Goal: Check status: Check status

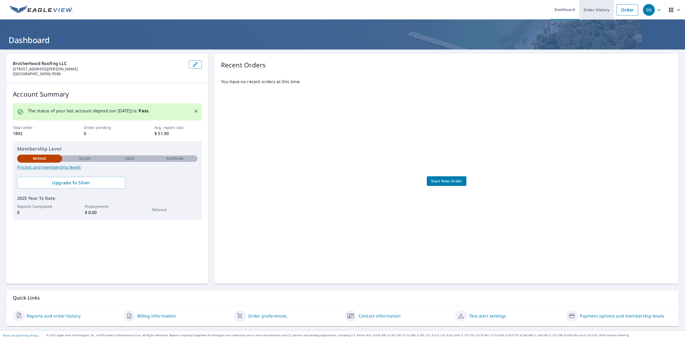
click at [589, 10] on link "Order History" at bounding box center [596, 10] width 35 height 20
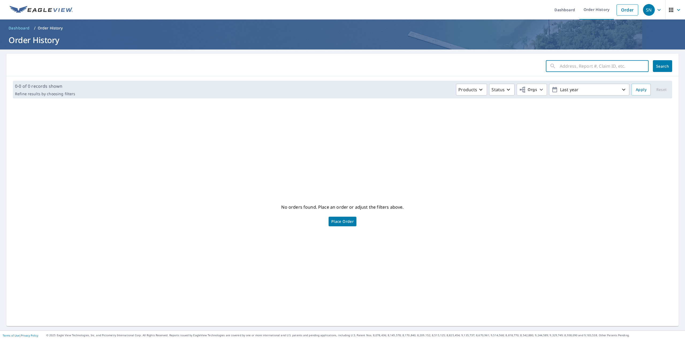
click at [584, 66] on input "text" at bounding box center [604, 66] width 89 height 15
type input "[STREET_ADDRESS][PERSON_NAME][PERSON_NAME]"
click at [661, 65] on span "Search" at bounding box center [662, 66] width 11 height 5
click at [596, 9] on link "Order History" at bounding box center [596, 10] width 35 height 20
click at [593, 8] on link "Order History" at bounding box center [596, 10] width 35 height 20
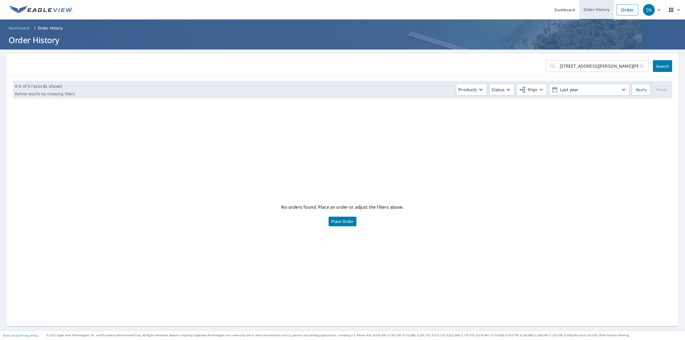
click at [593, 8] on link "Order History" at bounding box center [596, 10] width 35 height 20
click at [640, 69] on icon "button" at bounding box center [641, 66] width 6 height 6
click at [594, 9] on link "Order History" at bounding box center [596, 10] width 35 height 20
click at [566, 10] on link "Dashboard" at bounding box center [564, 10] width 29 height 20
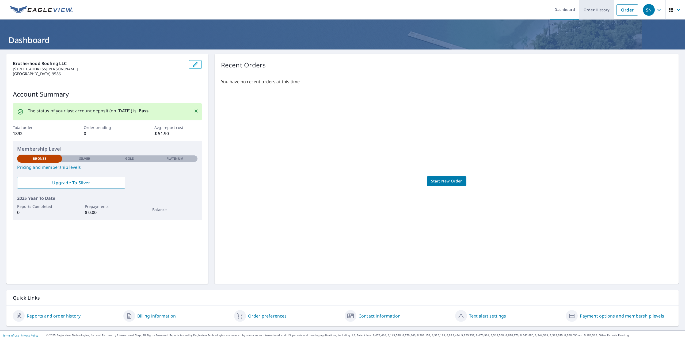
click at [585, 12] on link "Order History" at bounding box center [596, 10] width 35 height 20
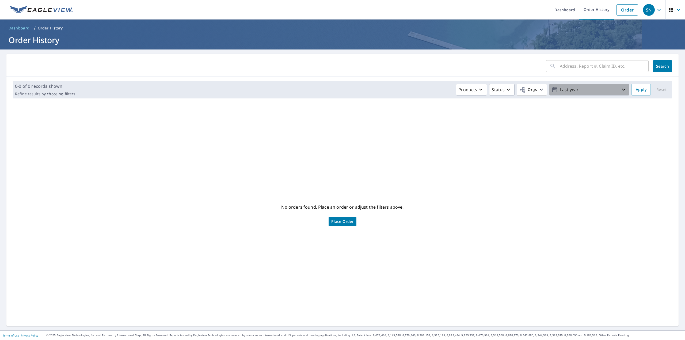
click at [590, 90] on p "Last year" at bounding box center [589, 89] width 63 height 9
click at [560, 152] on p "Custom" at bounding box center [568, 151] width 16 height 6
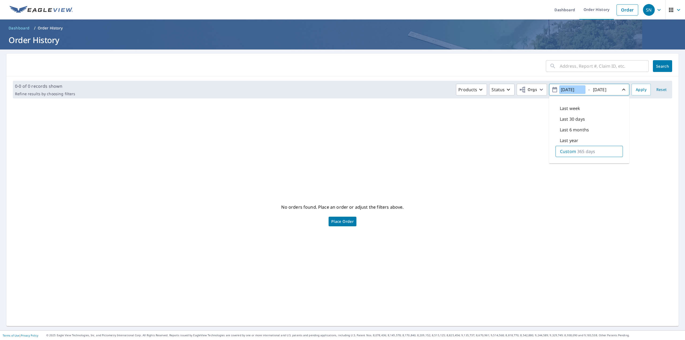
click at [566, 90] on input "[DATE]" at bounding box center [572, 89] width 26 height 9
click at [571, 89] on input "2021/00/6" at bounding box center [572, 89] width 26 height 9
type input "[DATE]"
click at [636, 85] on button "Apply" at bounding box center [640, 90] width 19 height 12
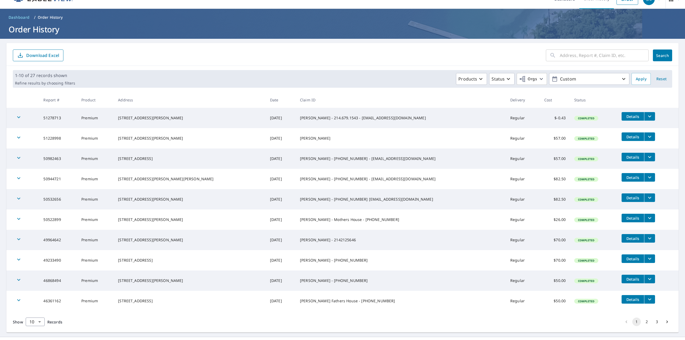
scroll to position [17, 0]
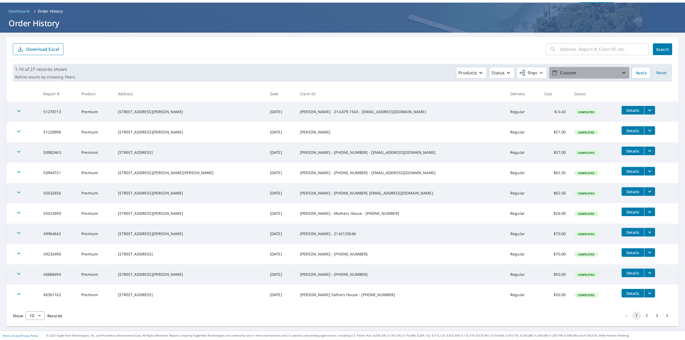
click at [565, 71] on p "Custom" at bounding box center [589, 72] width 63 height 9
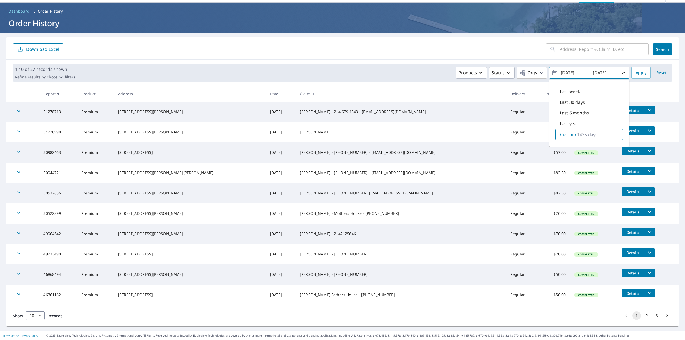
click at [588, 133] on p "1435 days" at bounding box center [587, 134] width 20 height 6
click at [598, 73] on input "[DATE]" at bounding box center [604, 72] width 26 height 9
type input "[DATE]"
click at [566, 71] on input "[DATE]" at bounding box center [572, 72] width 26 height 9
type input "[DATE]"
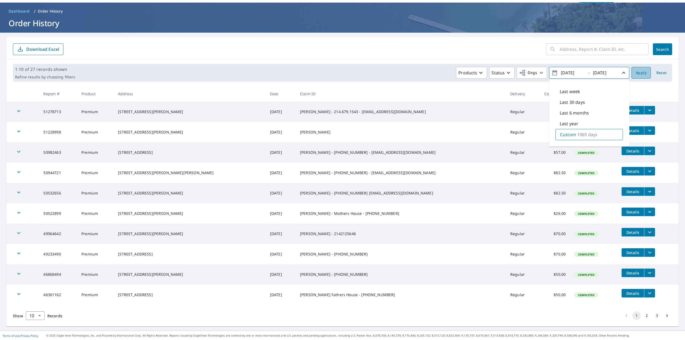
click at [639, 72] on span "Apply" at bounding box center [641, 73] width 11 height 7
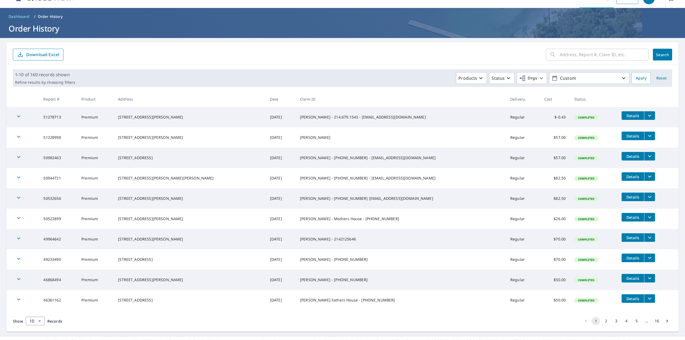
scroll to position [17, 0]
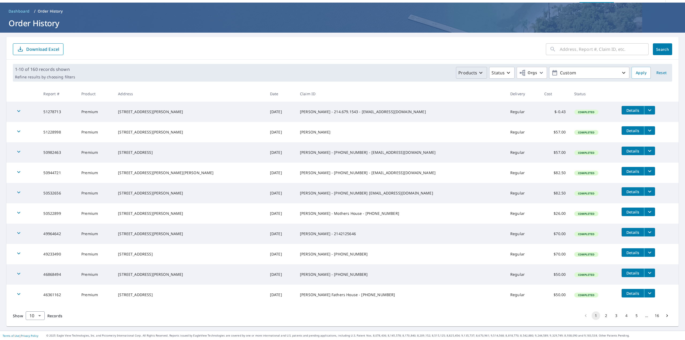
click at [478, 72] on icon "button" at bounding box center [481, 73] width 6 height 6
click at [568, 74] on p "Custom" at bounding box center [589, 72] width 63 height 9
click at [592, 134] on p "1069 days" at bounding box center [587, 134] width 20 height 6
click at [602, 135] on div "Custom 1069 days" at bounding box center [588, 134] width 67 height 11
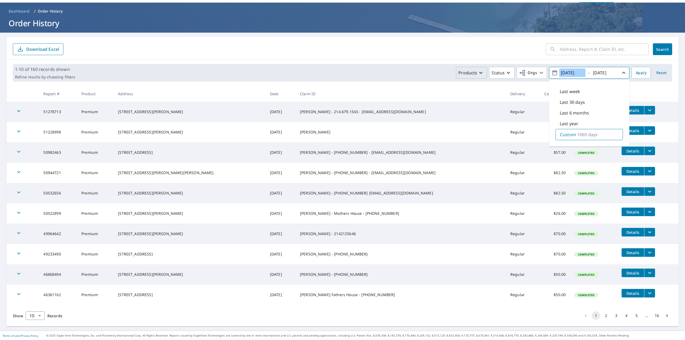
click at [566, 73] on input "[DATE]" at bounding box center [572, 72] width 26 height 9
type input "[DATE]"
click at [636, 73] on span "Apply" at bounding box center [641, 73] width 11 height 7
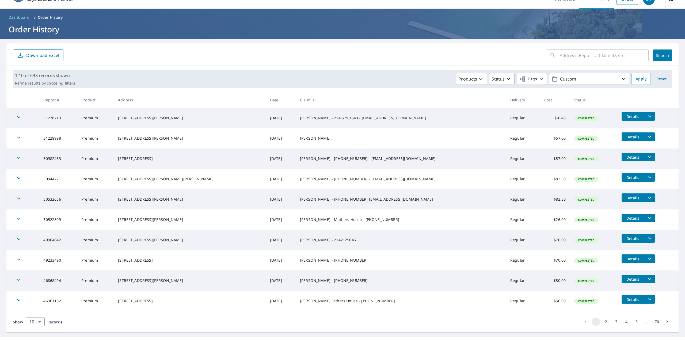
scroll to position [17, 0]
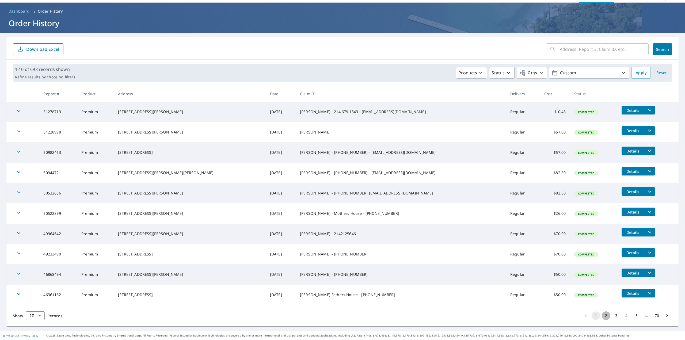
click at [602, 317] on button "2" at bounding box center [606, 315] width 9 height 9
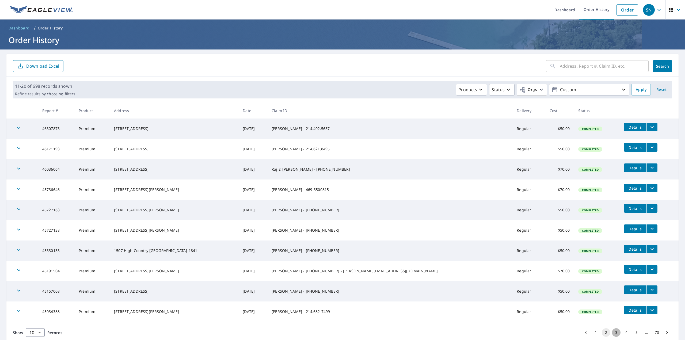
click at [612, 333] on button "3" at bounding box center [616, 332] width 9 height 9
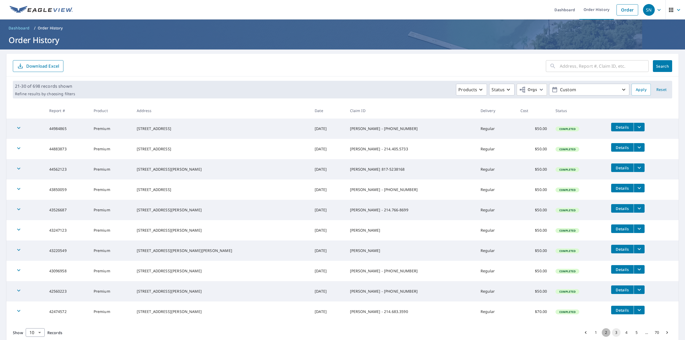
click at [603, 333] on button "2" at bounding box center [606, 332] width 9 height 9
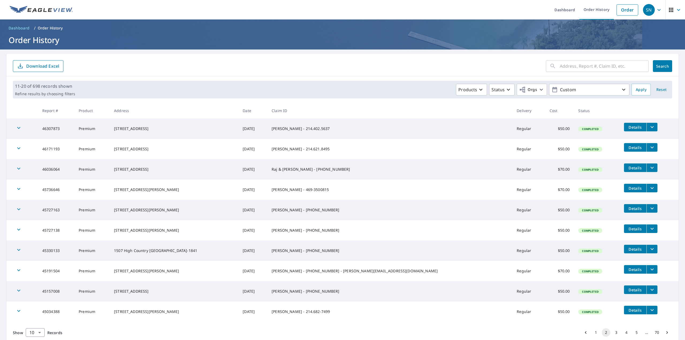
click at [613, 332] on button "3" at bounding box center [616, 332] width 9 height 9
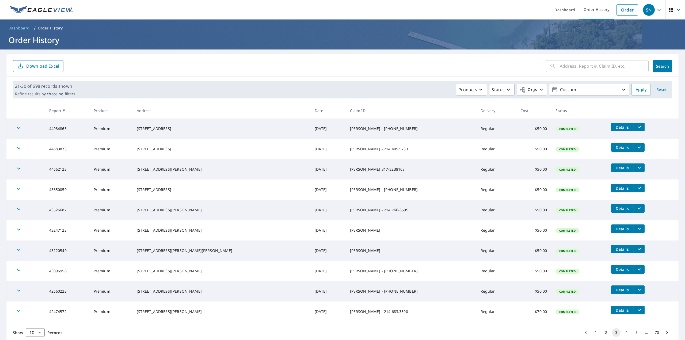
click at [623, 335] on button "4" at bounding box center [626, 332] width 9 height 9
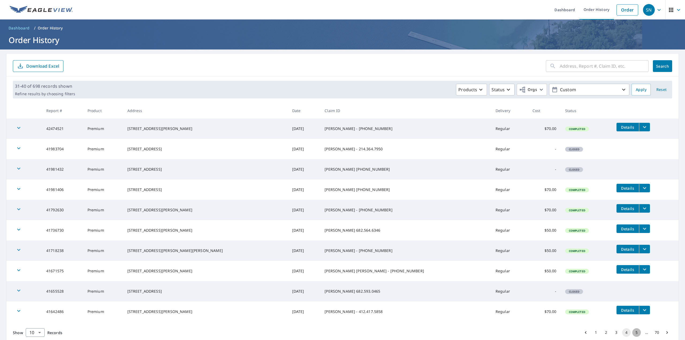
click at [632, 332] on button "5" at bounding box center [636, 332] width 9 height 9
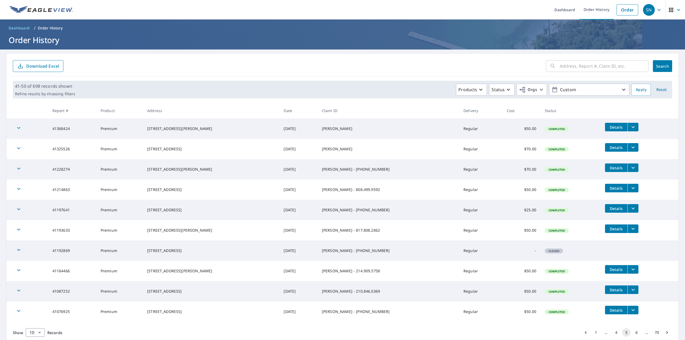
scroll to position [17, 0]
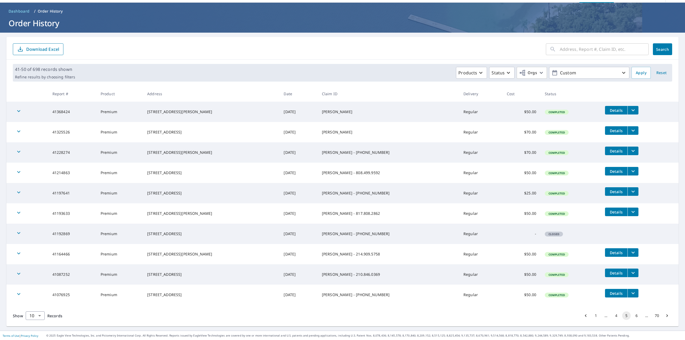
click at [634, 316] on button "6" at bounding box center [636, 315] width 9 height 9
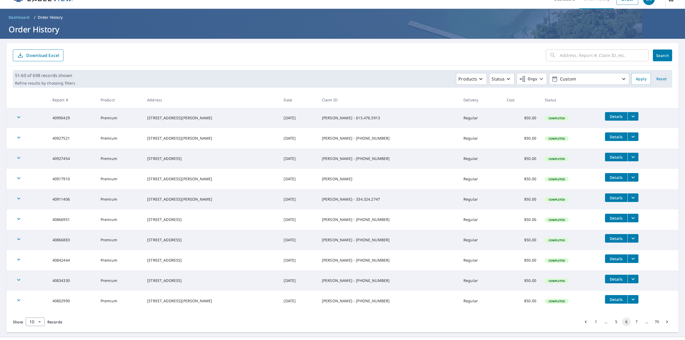
scroll to position [17, 0]
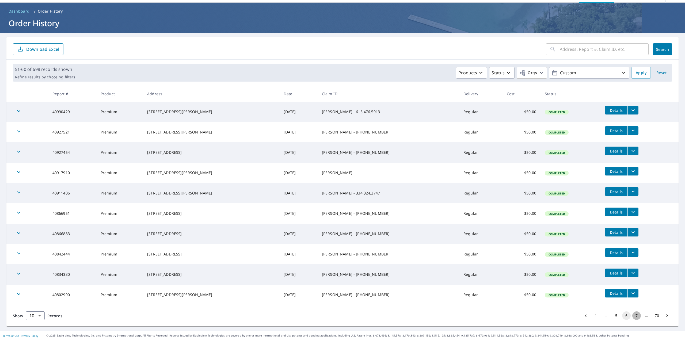
drag, startPoint x: 632, startPoint y: 314, endPoint x: 633, endPoint y: 311, distance: 3.1
click at [632, 314] on button "7" at bounding box center [636, 315] width 9 height 9
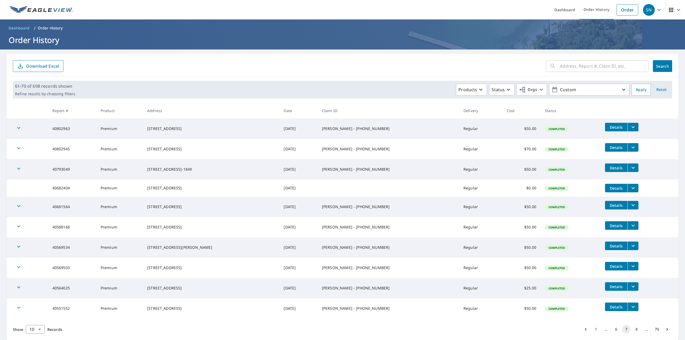
click at [608, 69] on input "text" at bounding box center [604, 66] width 89 height 15
type input "[STREET_ADDRESS][PERSON_NAME][PERSON_NAME]"
click at [662, 67] on span "Search" at bounding box center [662, 66] width 11 height 5
